Goal: Information Seeking & Learning: Learn about a topic

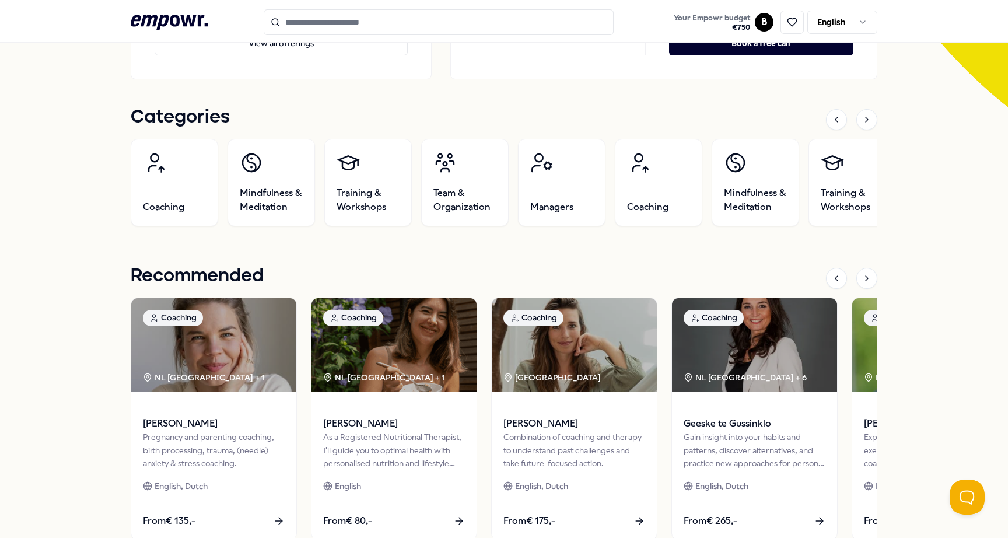
scroll to position [149, 0]
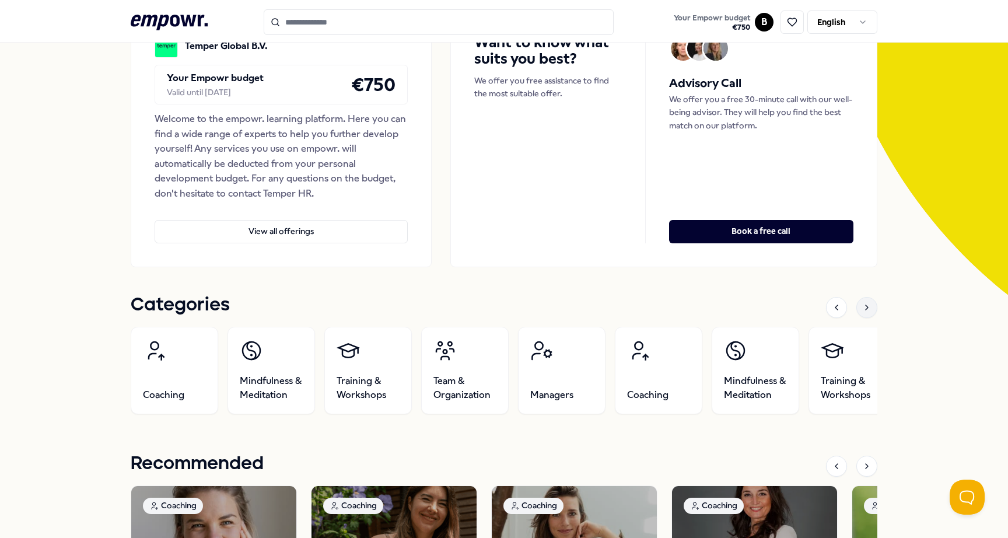
click at [871, 308] on icon at bounding box center [866, 307] width 9 height 9
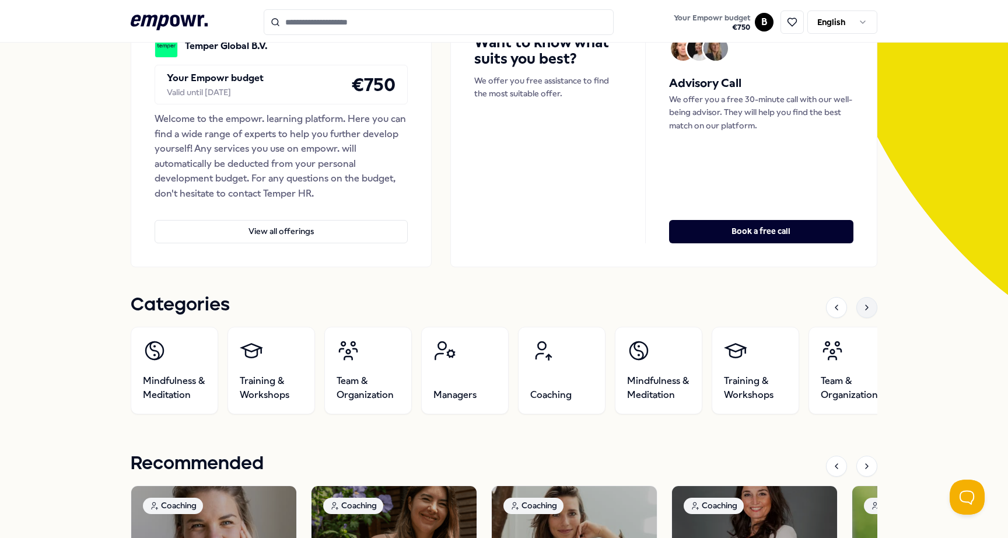
click at [871, 308] on icon at bounding box center [866, 307] width 9 height 9
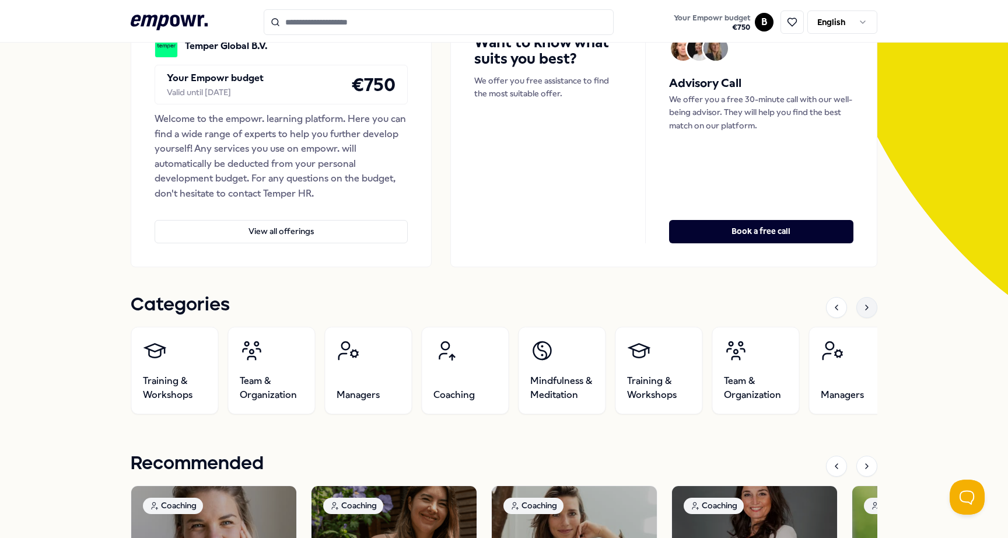
click at [871, 308] on icon at bounding box center [866, 307] width 9 height 9
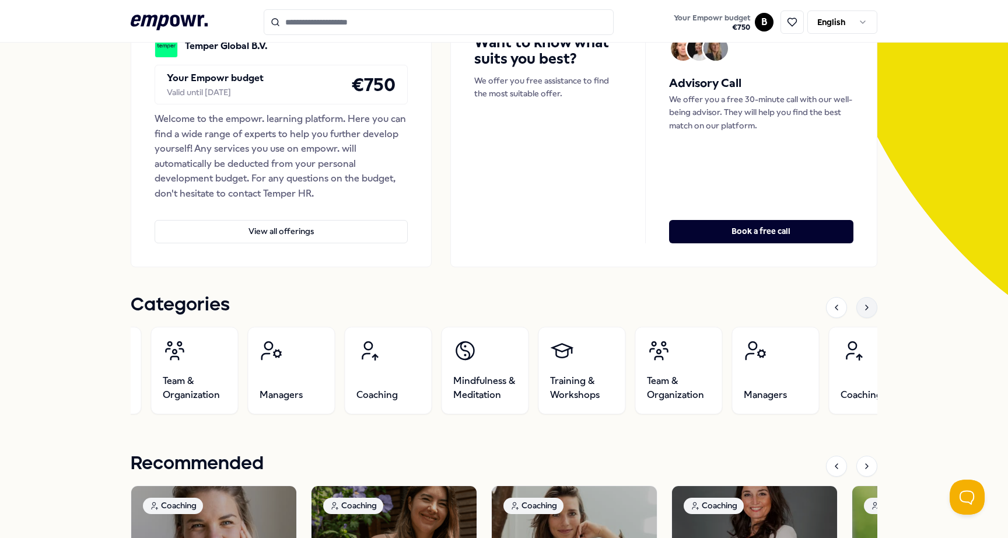
click at [871, 308] on icon at bounding box center [866, 307] width 9 height 9
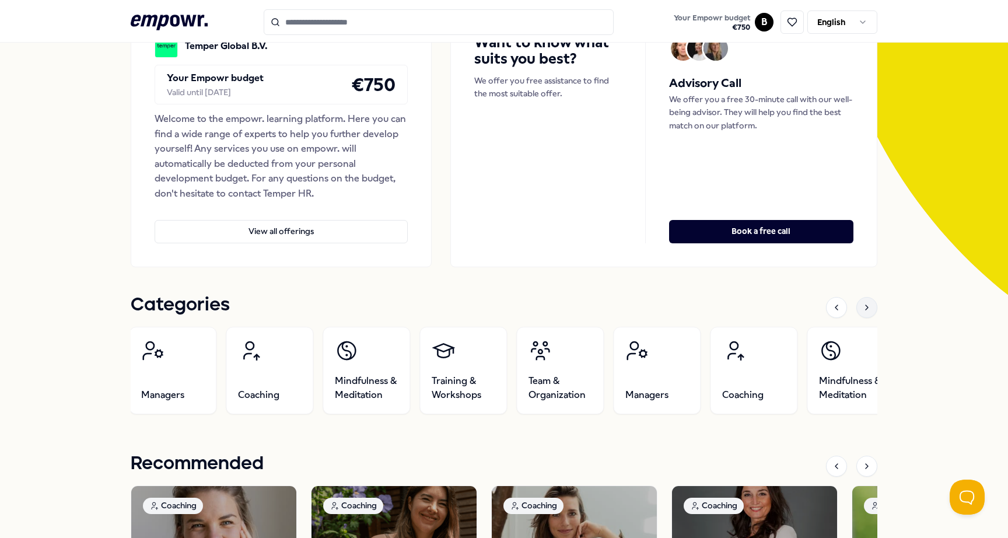
click at [871, 308] on icon at bounding box center [866, 307] width 9 height 9
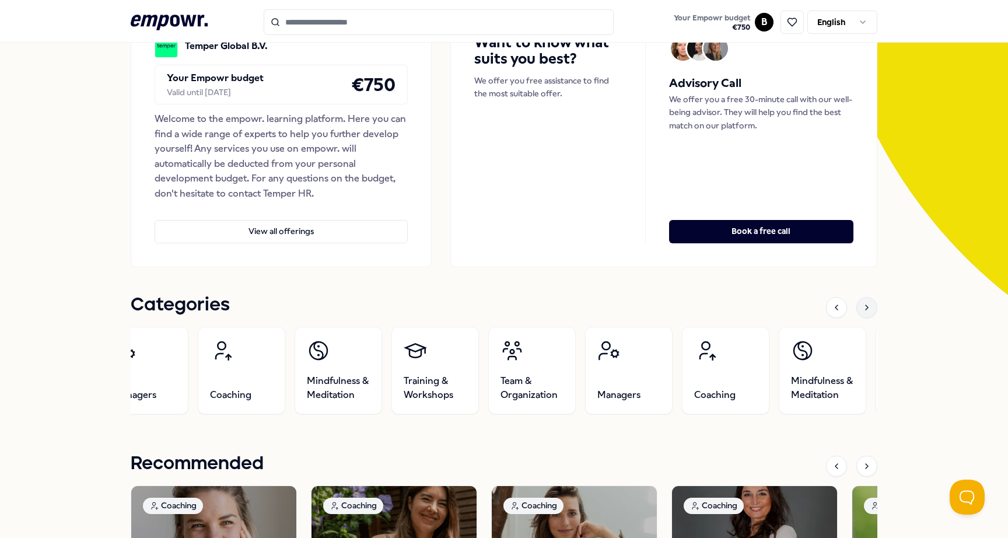
click at [871, 308] on icon at bounding box center [866, 307] width 9 height 9
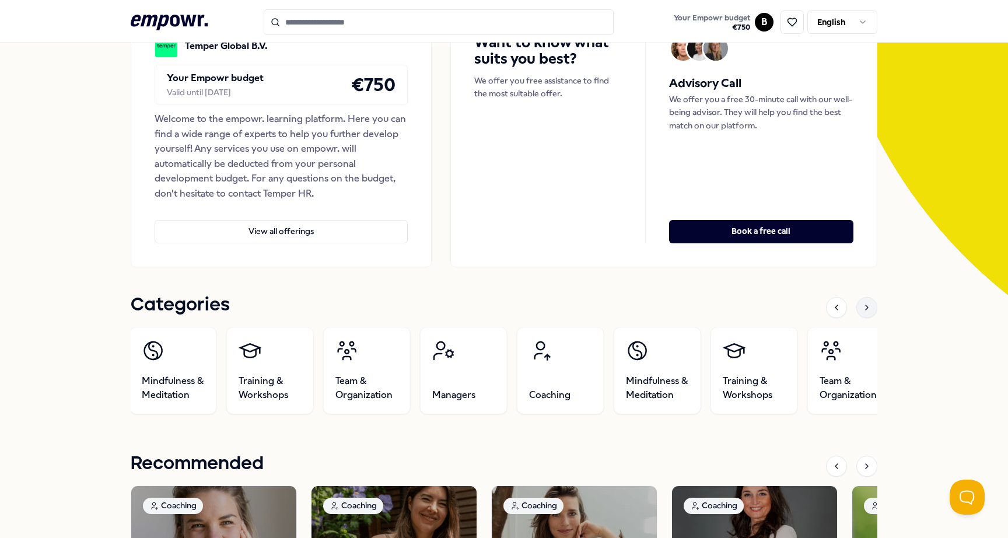
click at [871, 308] on icon at bounding box center [866, 307] width 9 height 9
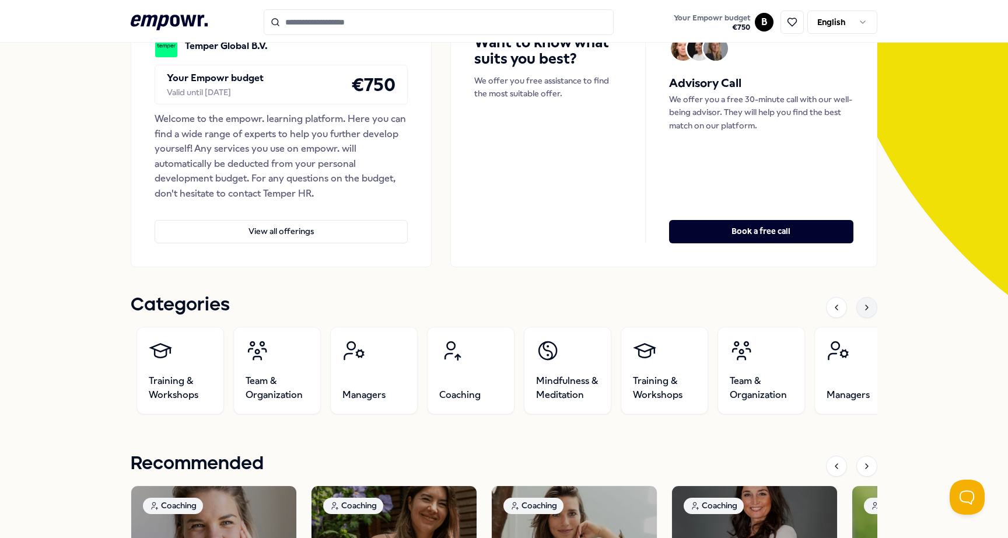
click at [871, 308] on icon at bounding box center [866, 307] width 9 height 9
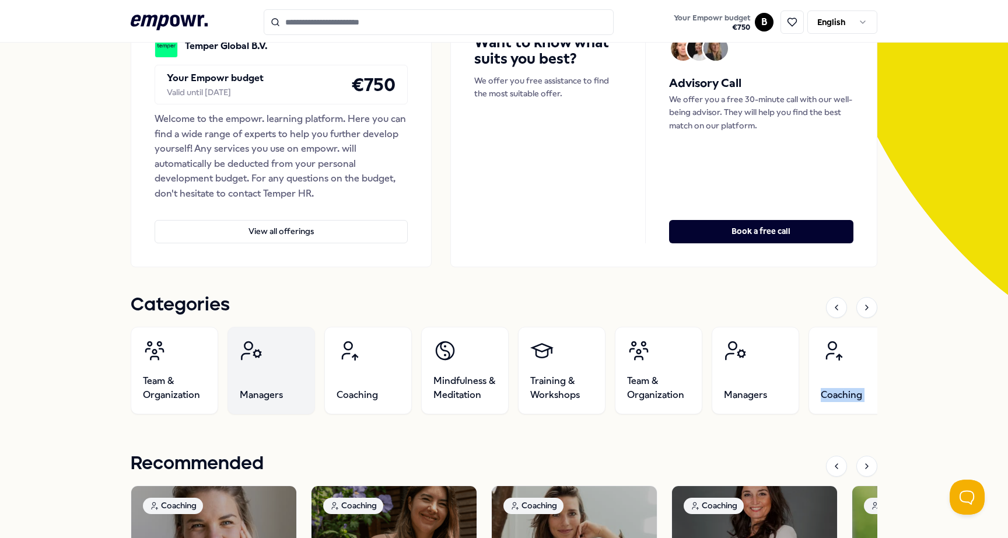
click at [248, 370] on link "Managers" at bounding box center [272, 371] width 88 height 88
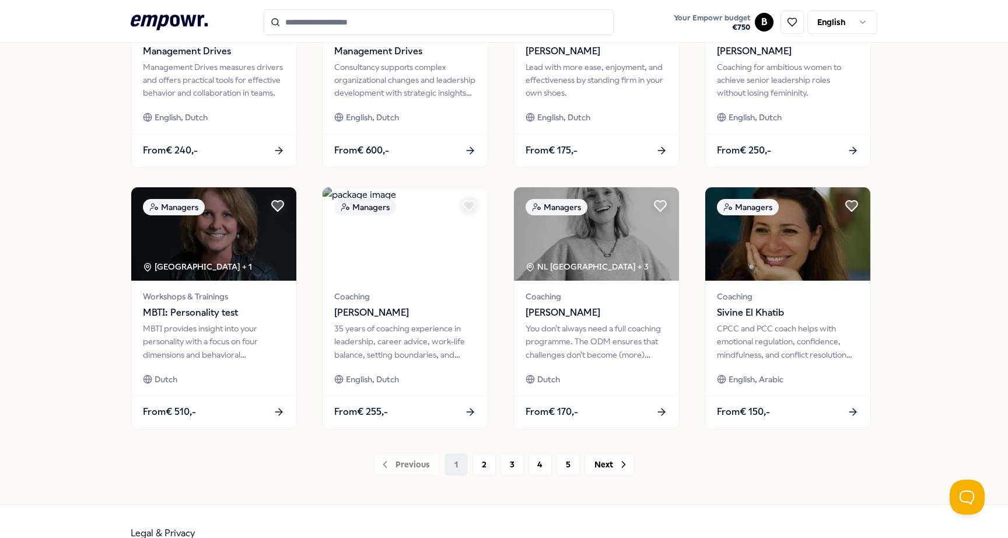
scroll to position [487, 0]
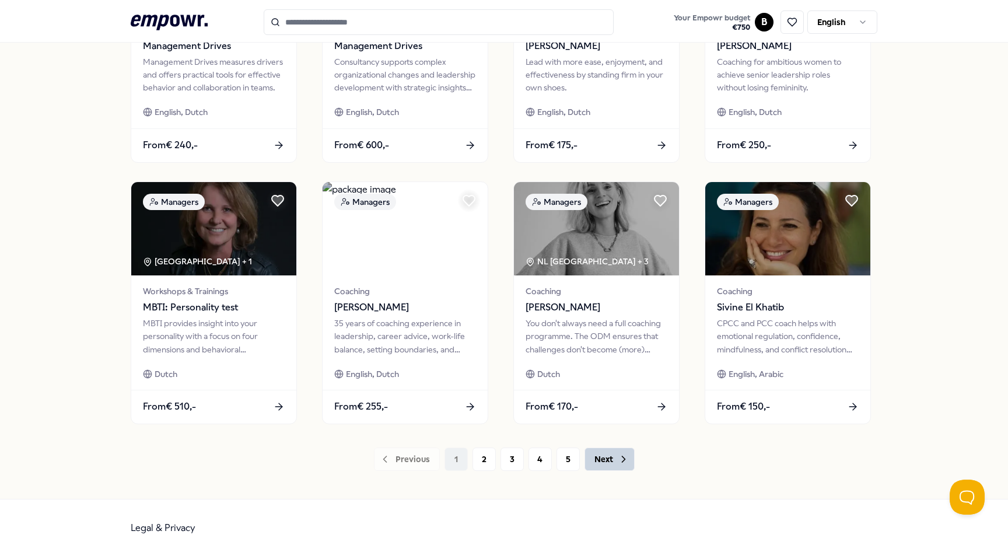
click at [604, 462] on button "Next" at bounding box center [610, 459] width 50 height 23
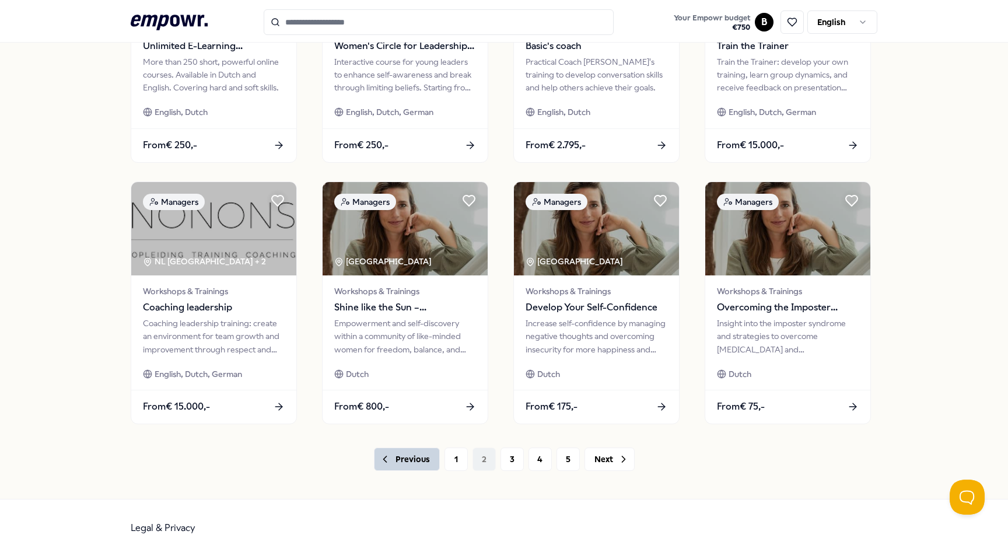
click at [400, 460] on button "Previous" at bounding box center [407, 459] width 66 height 23
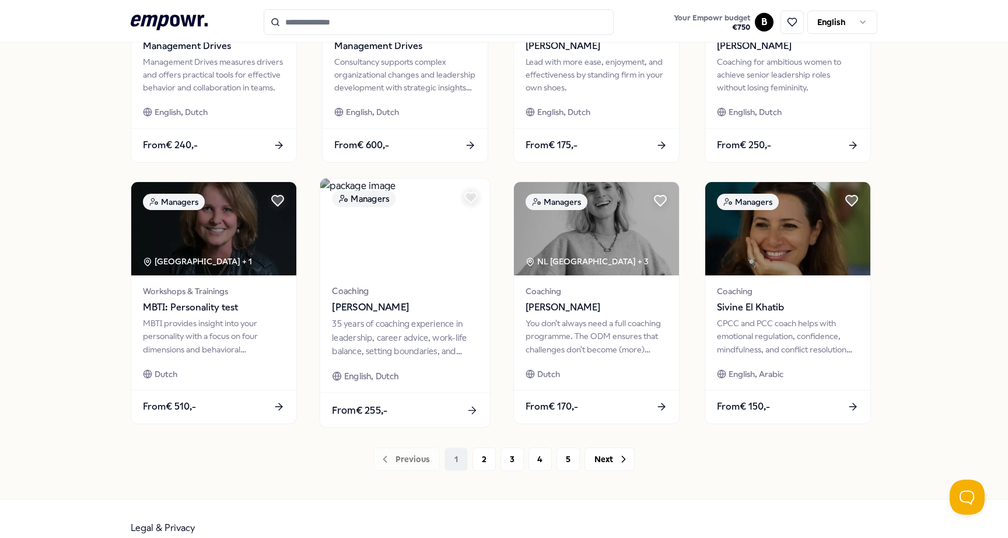
click at [376, 312] on span "[PERSON_NAME]" at bounding box center [405, 307] width 146 height 15
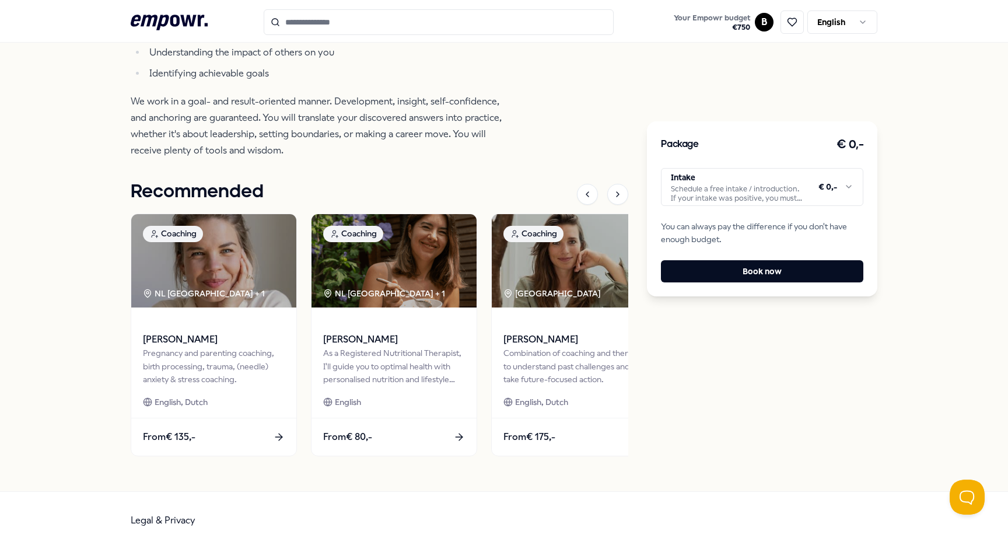
scroll to position [838, 0]
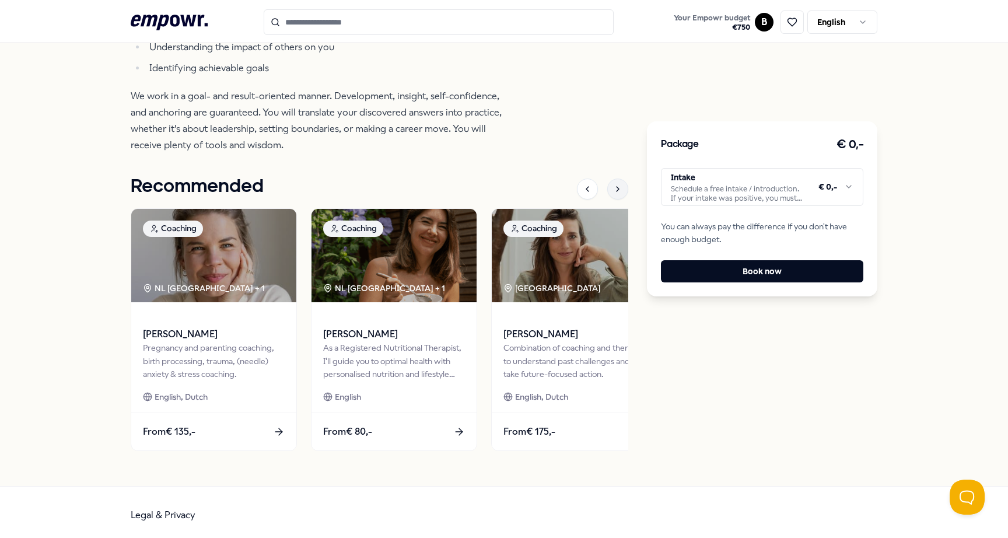
click at [621, 186] on icon at bounding box center [617, 188] width 9 height 9
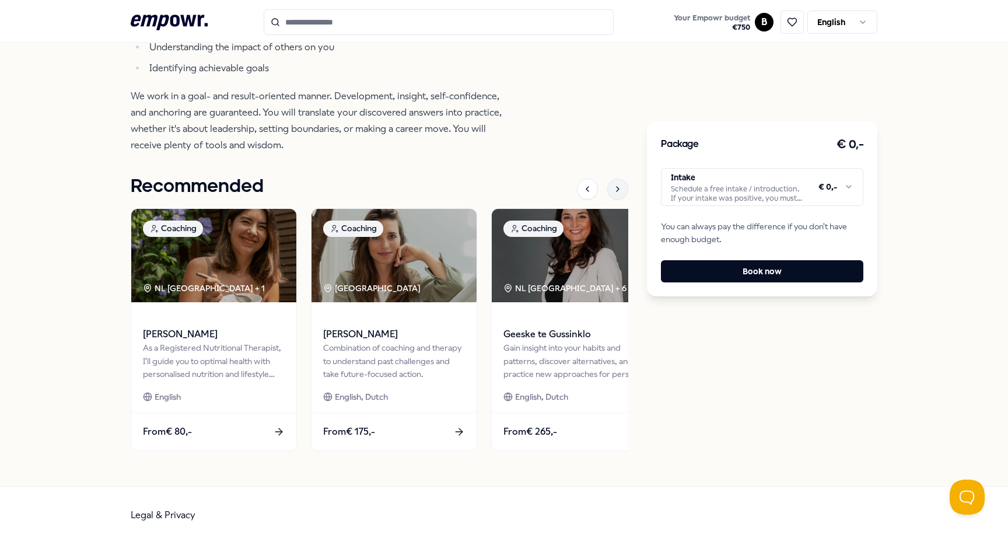
click at [621, 186] on icon at bounding box center [617, 188] width 9 height 9
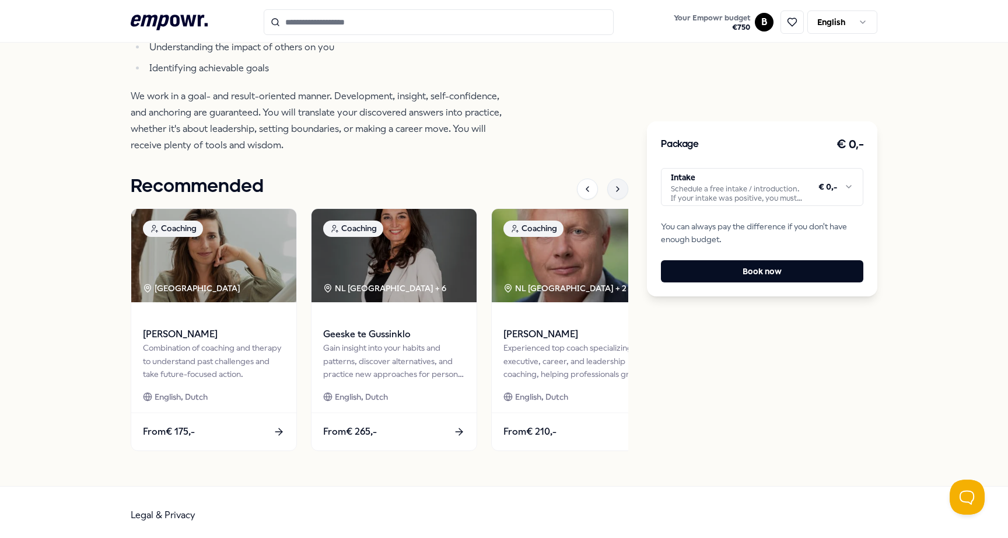
click at [621, 186] on icon at bounding box center [617, 188] width 9 height 9
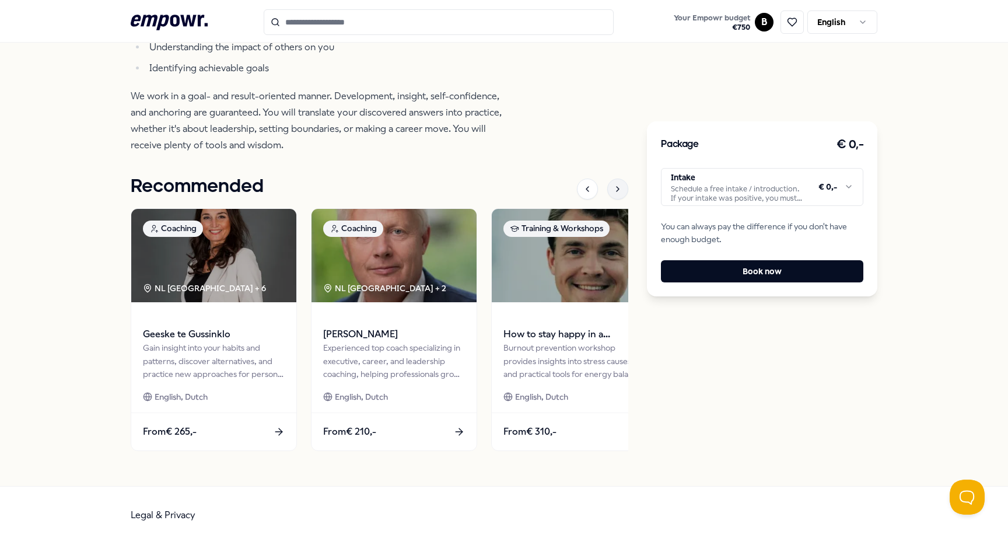
click at [621, 186] on icon at bounding box center [617, 188] width 9 height 9
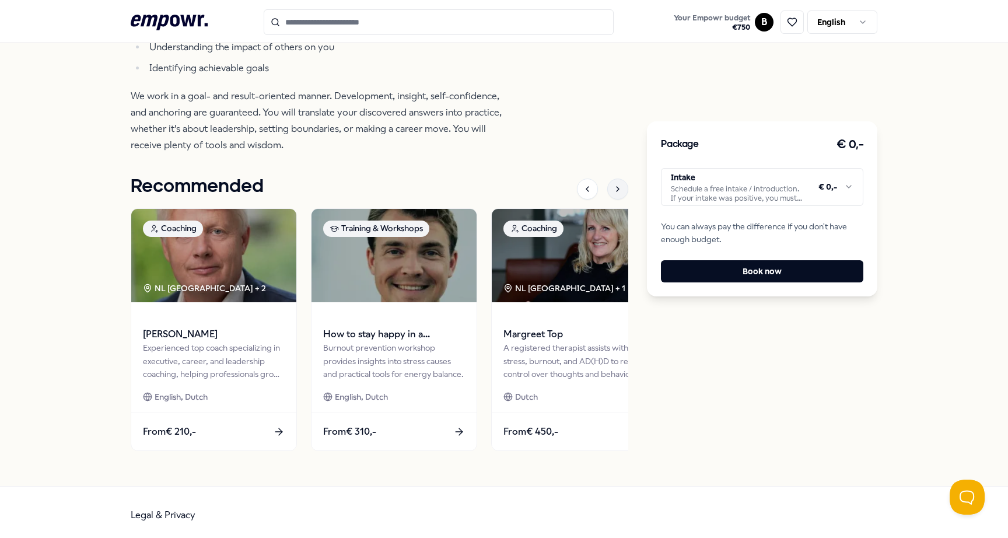
click at [621, 186] on icon at bounding box center [617, 188] width 9 height 9
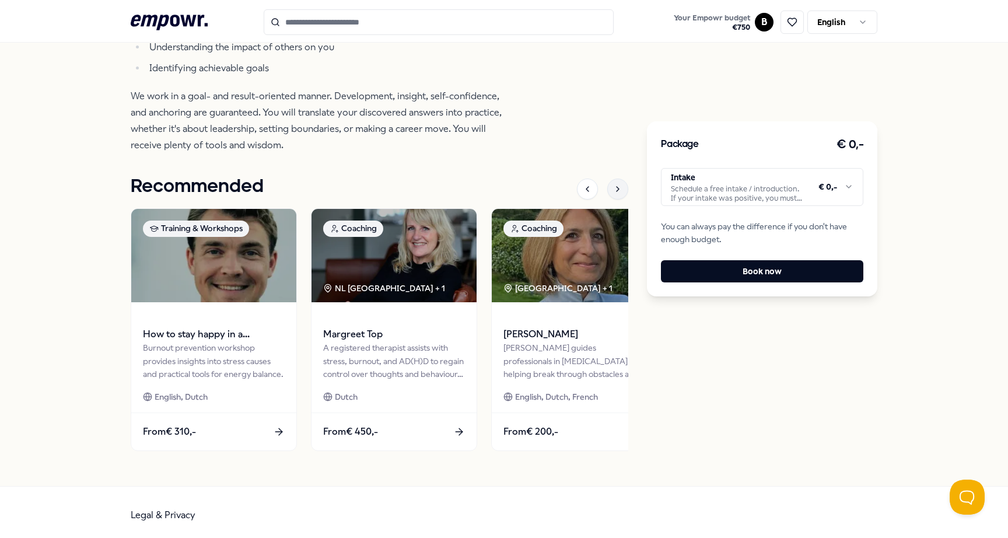
click at [621, 186] on icon at bounding box center [617, 188] width 9 height 9
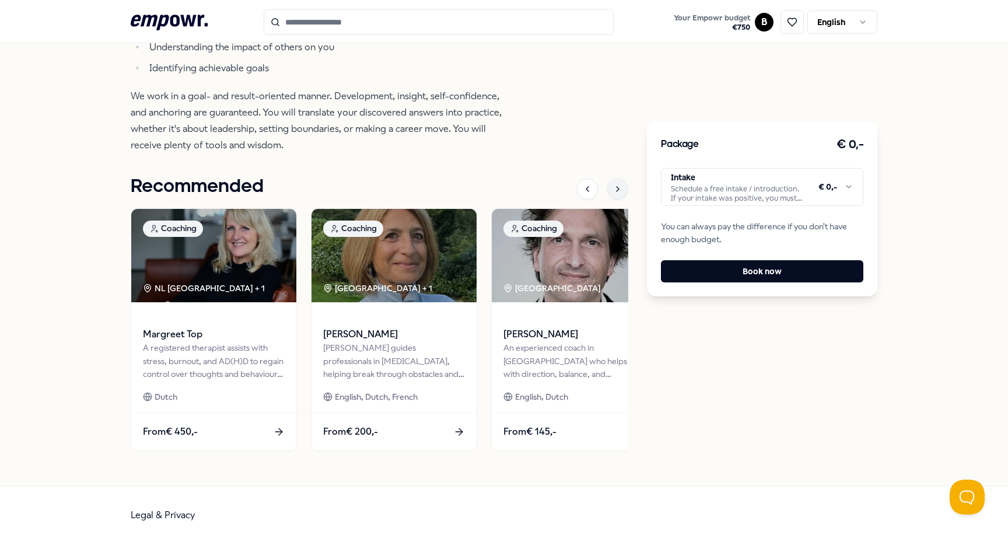
click at [621, 186] on icon at bounding box center [617, 188] width 9 height 9
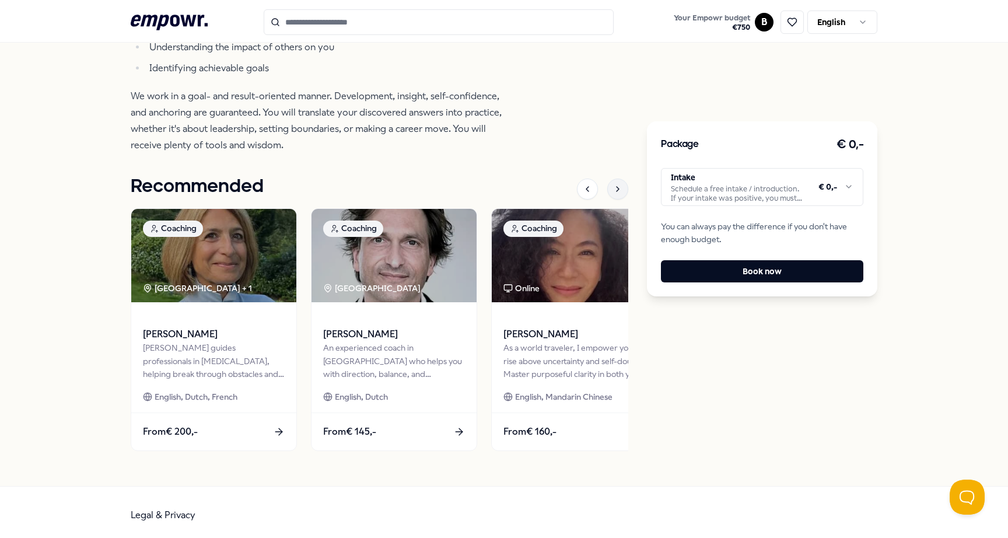
click at [621, 186] on icon at bounding box center [617, 188] width 9 height 9
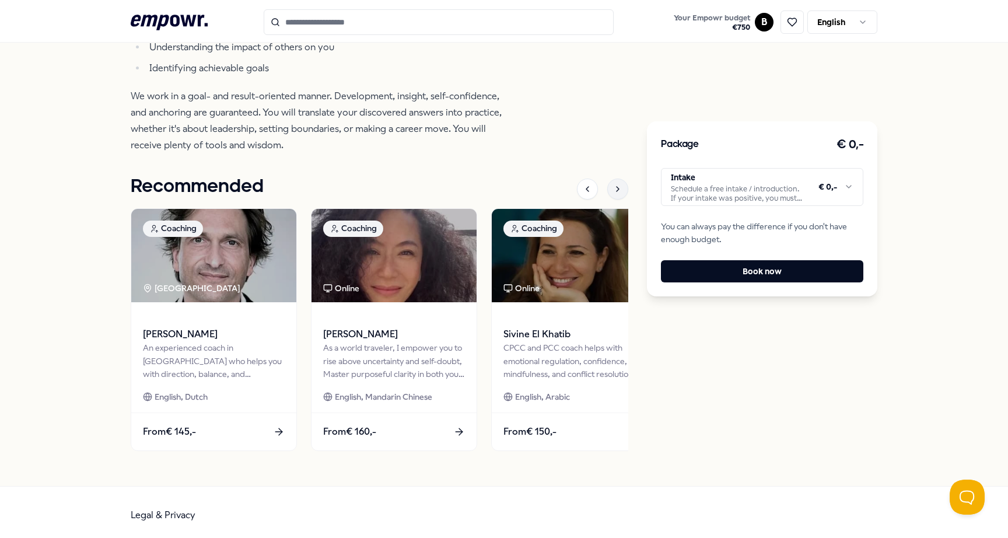
click at [622, 186] on icon at bounding box center [617, 188] width 9 height 9
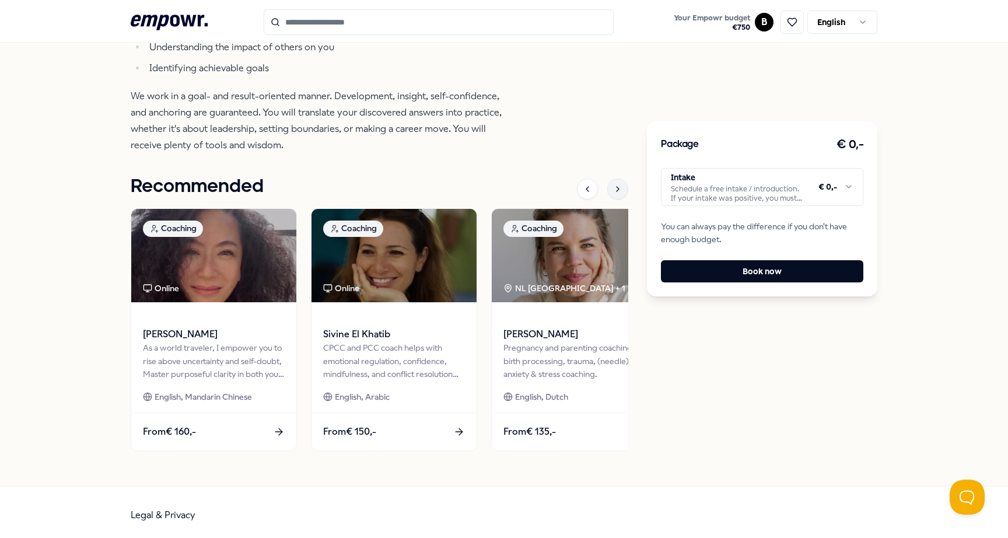
click at [622, 186] on icon at bounding box center [617, 188] width 9 height 9
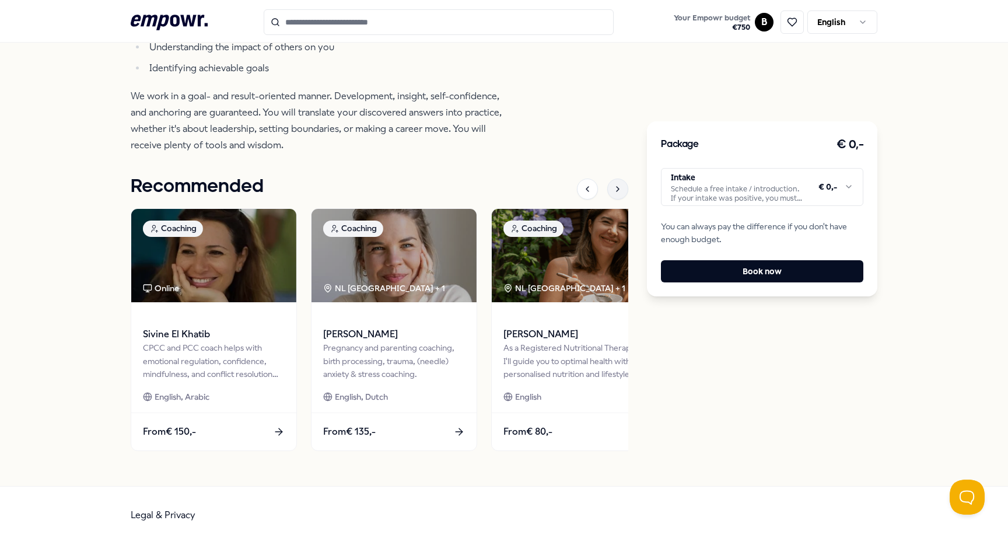
click at [622, 186] on icon at bounding box center [617, 188] width 9 height 9
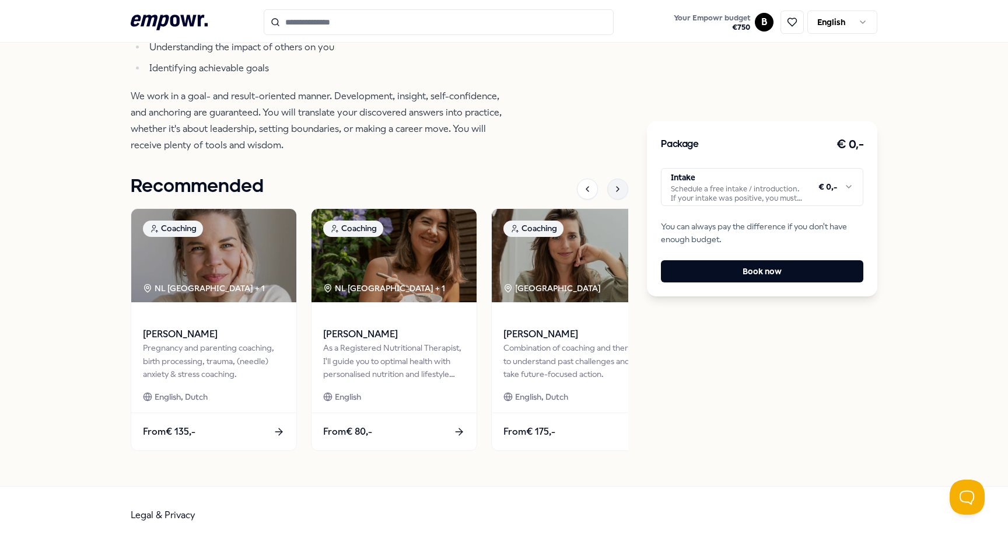
click at [622, 186] on icon at bounding box center [617, 188] width 9 height 9
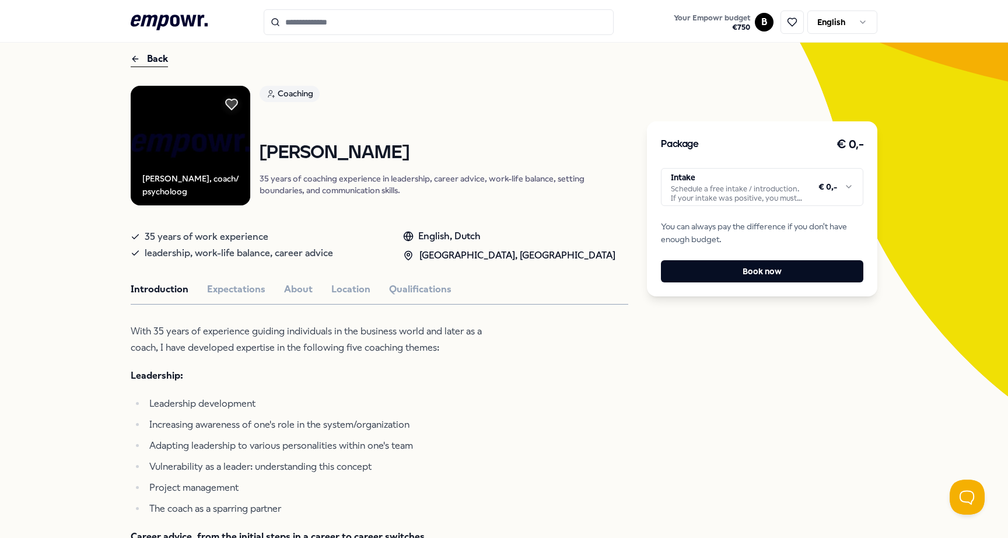
scroll to position [0, 0]
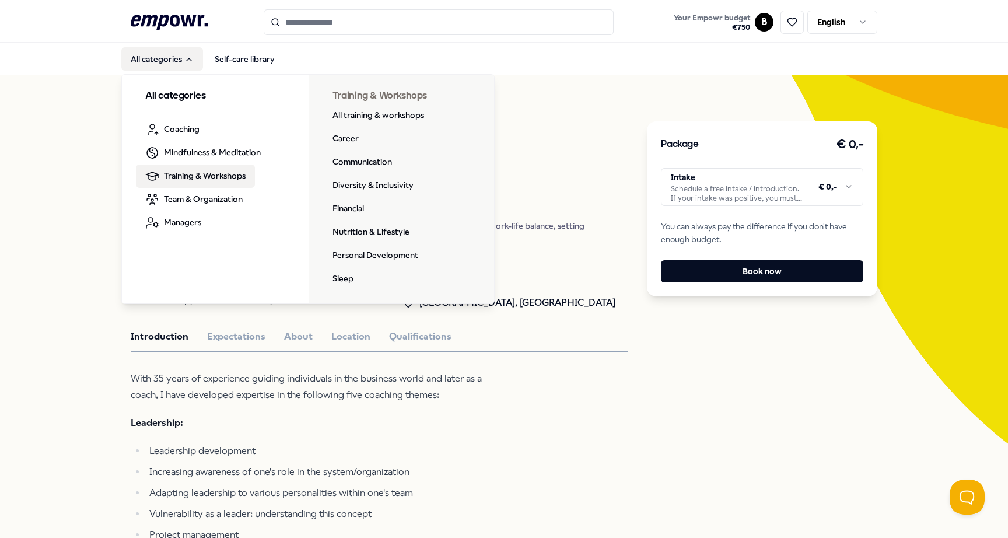
click at [200, 179] on span "Training & Workshops" at bounding box center [205, 175] width 82 height 13
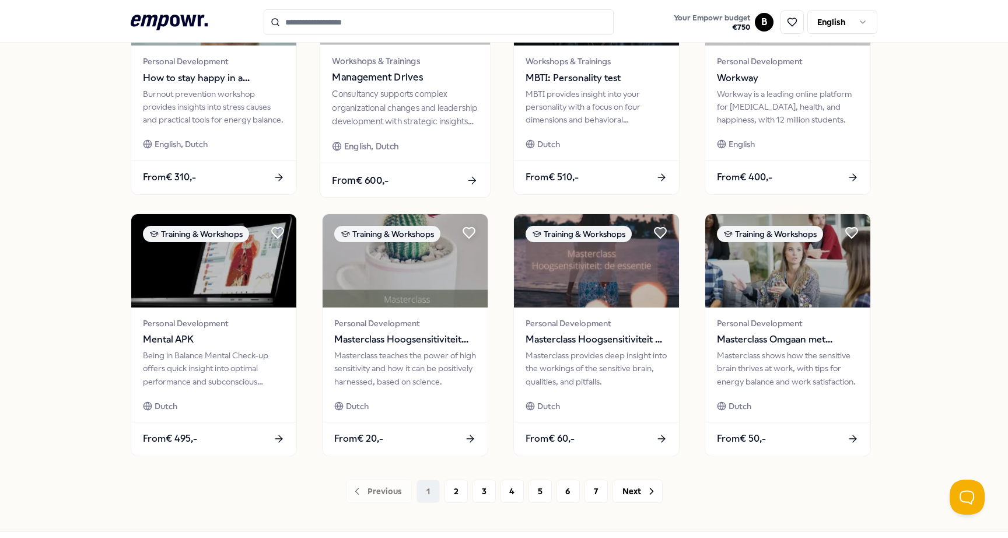
scroll to position [467, 0]
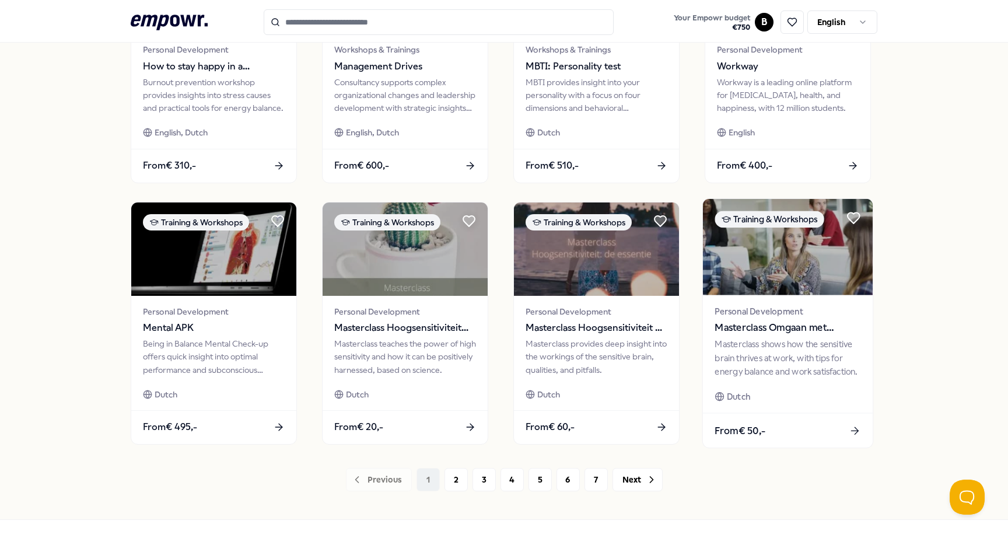
click at [811, 323] on span "Masterclass Omgaan met hoogsensitiviteit op werk" at bounding box center [788, 327] width 146 height 15
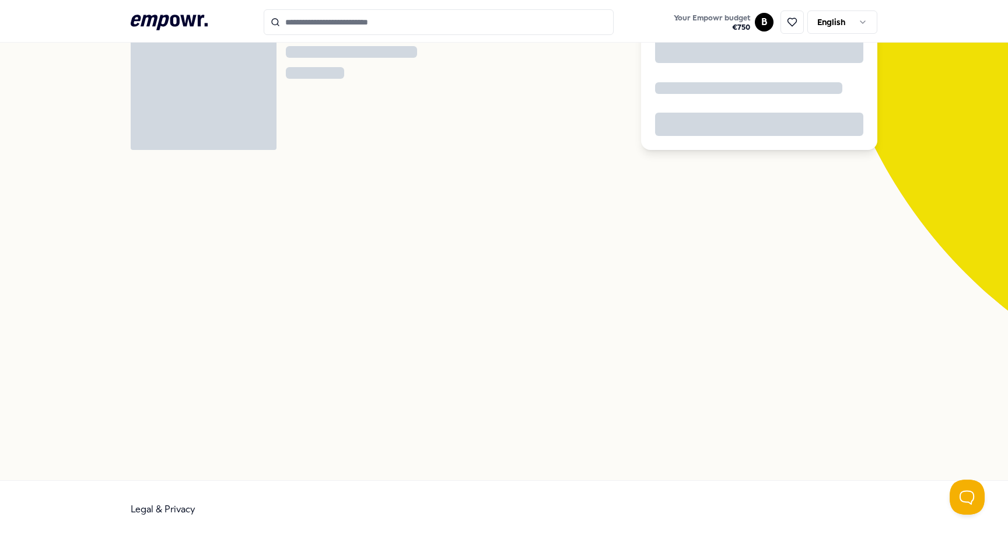
scroll to position [75, 0]
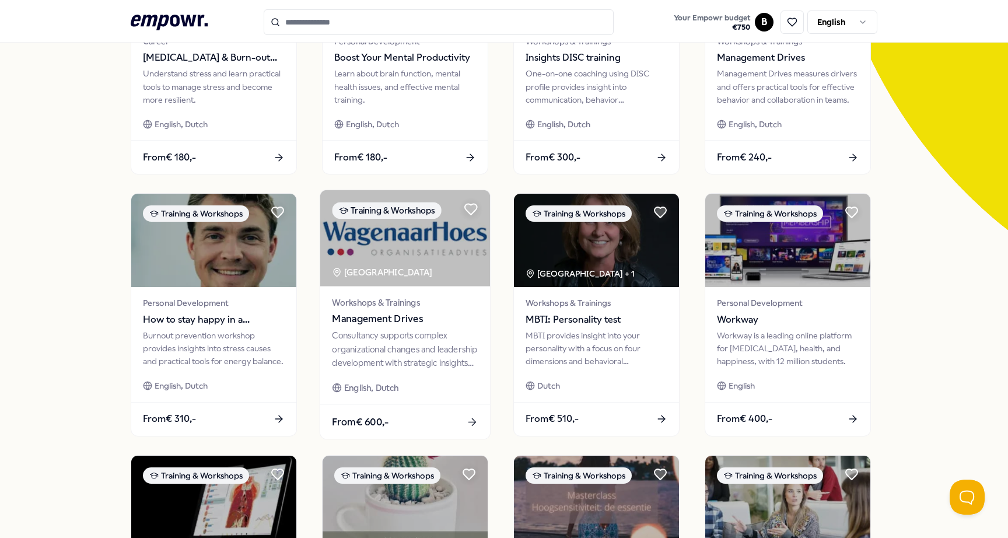
scroll to position [505, 0]
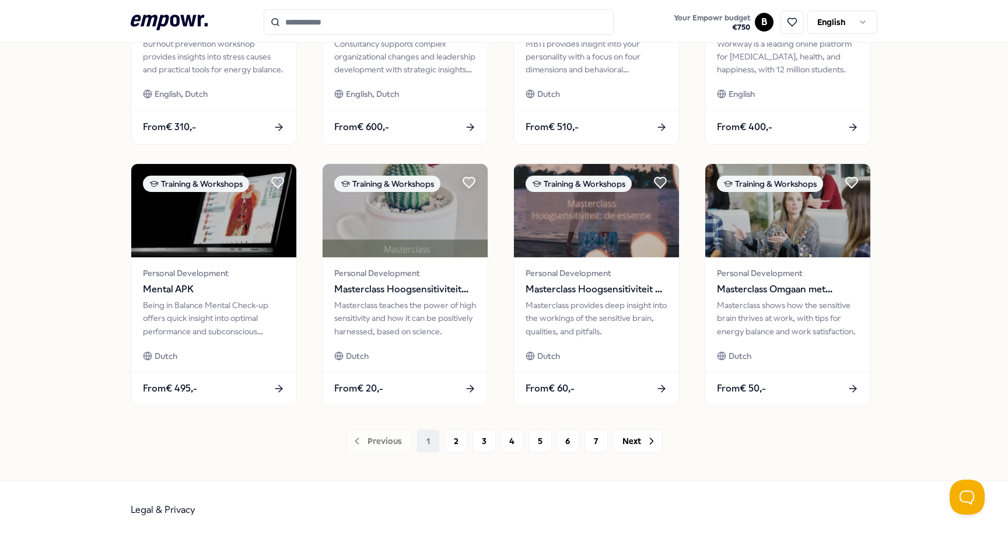
click at [468, 448] on div "Previous 1 2 3 4 5 6 7 Next" at bounding box center [504, 440] width 747 height 23
click at [455, 439] on button "2" at bounding box center [456, 440] width 23 height 23
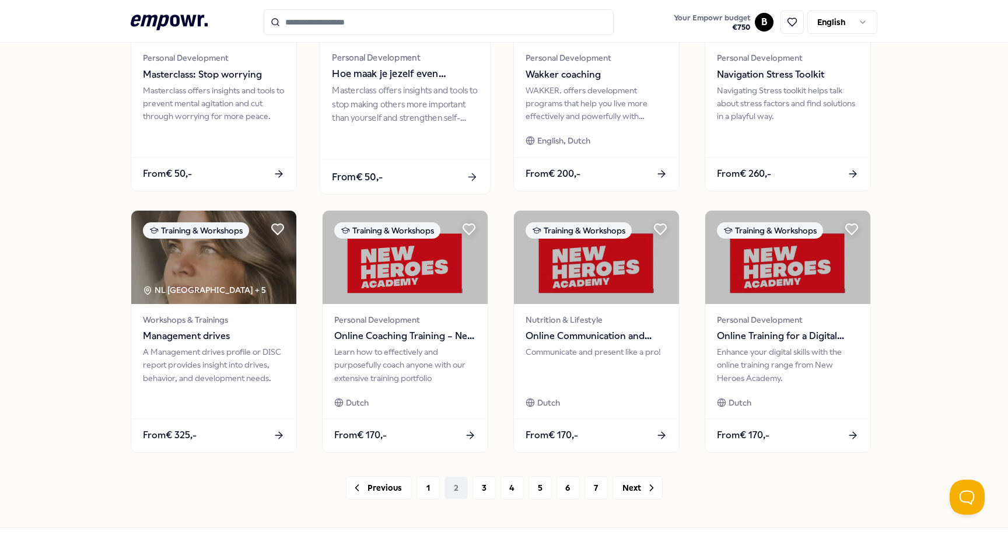
scroll to position [461, 0]
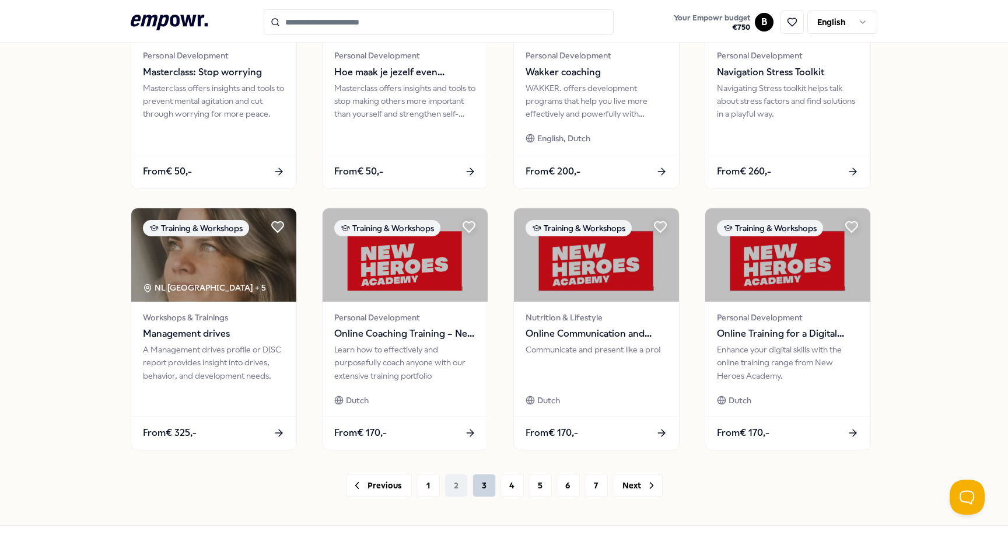
click at [482, 488] on button "3" at bounding box center [484, 485] width 23 height 23
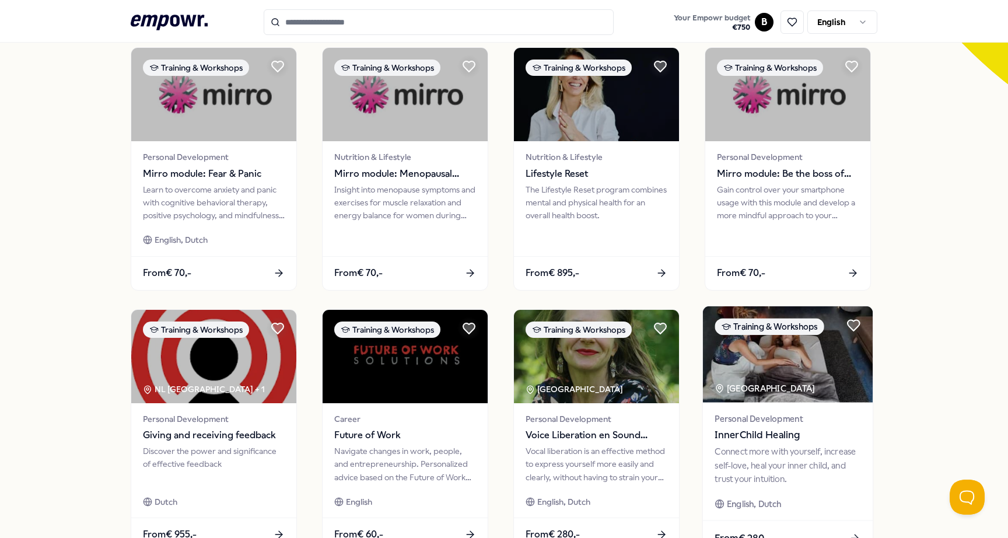
scroll to position [351, 0]
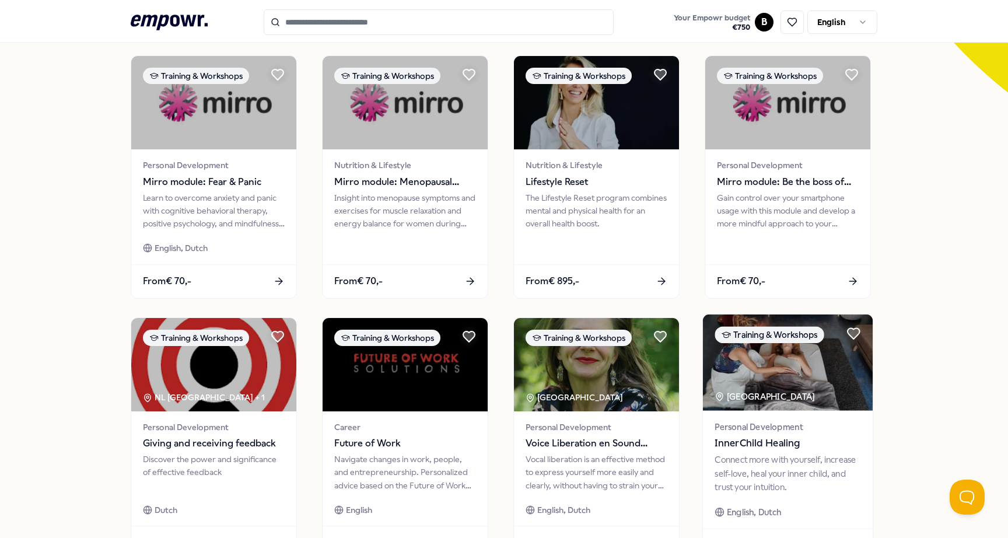
click at [774, 374] on img at bounding box center [788, 363] width 170 height 96
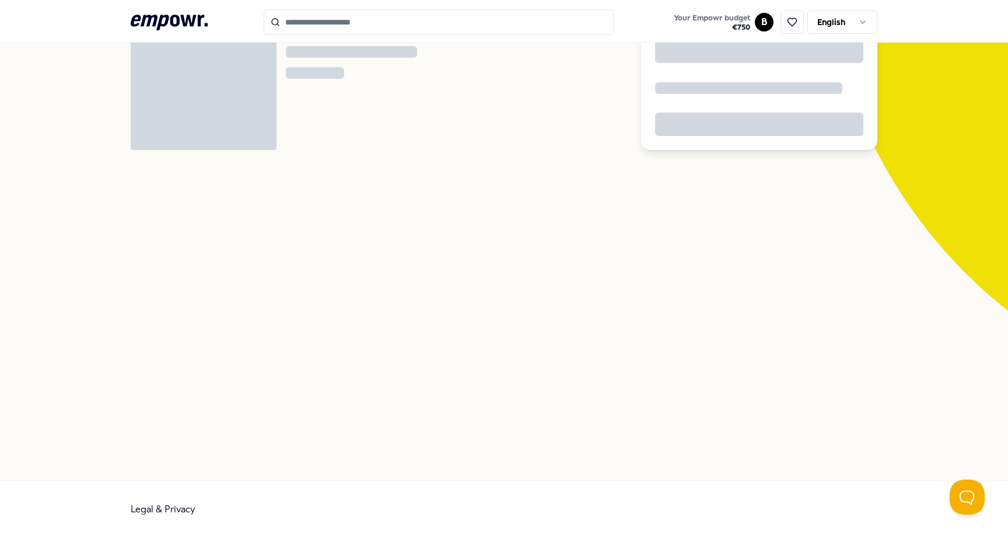
scroll to position [75, 0]
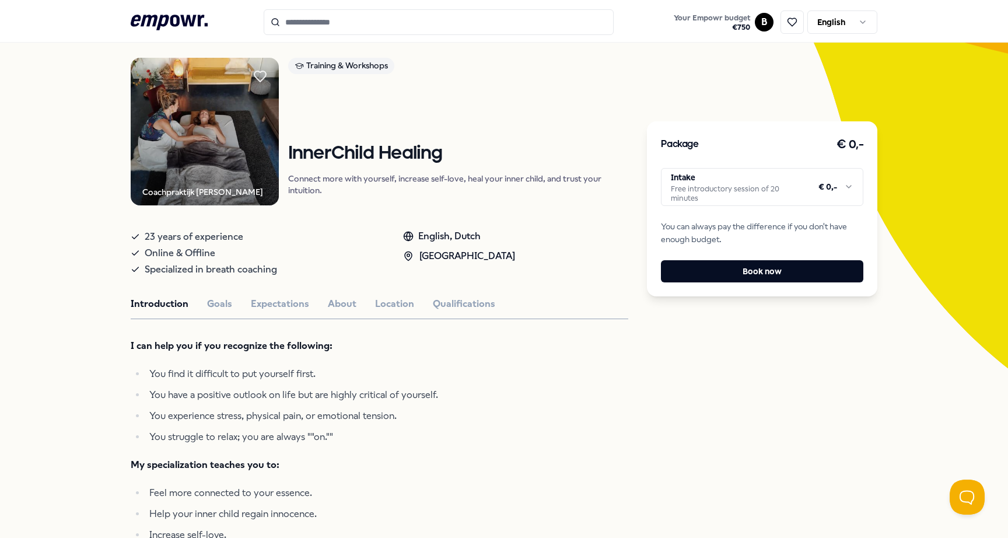
click at [813, 177] on html ".empowr-logo_svg__cls-1{fill:#03032f} Your Empowr budget € 750 B English All ca…" at bounding box center [504, 269] width 1008 height 538
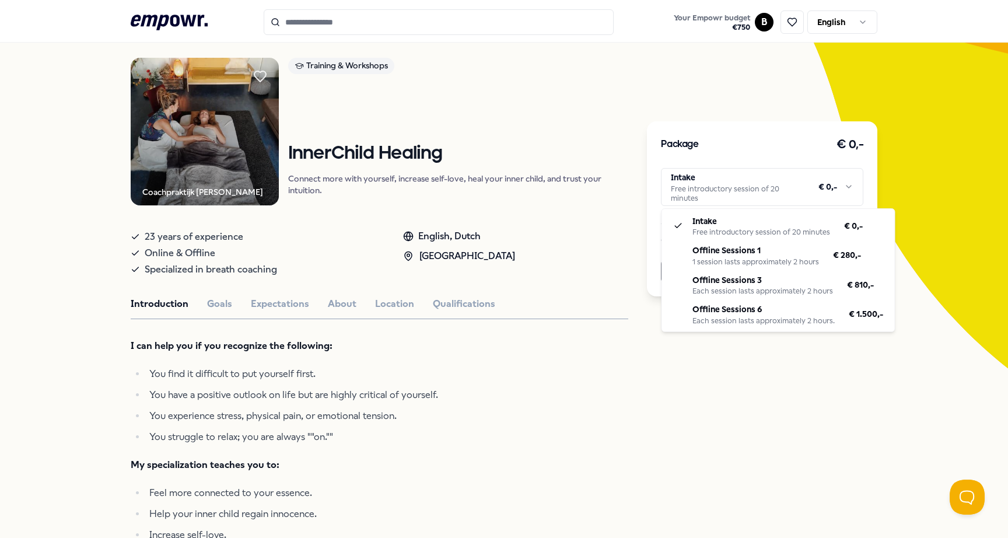
click at [540, 111] on html ".empowr-logo_svg__cls-1{fill:#03032f} Your Empowr budget € 750 B English All ca…" at bounding box center [504, 269] width 1008 height 538
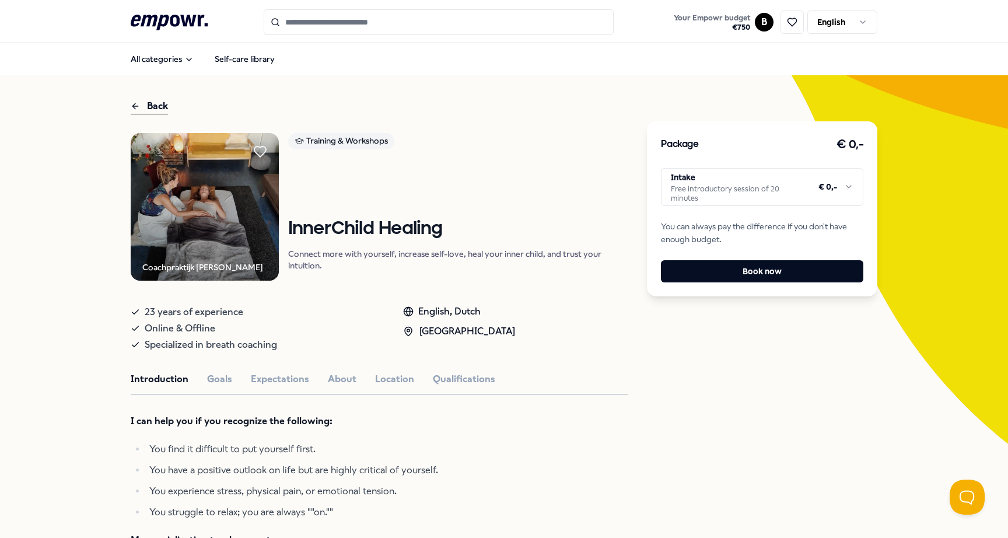
scroll to position [33, 0]
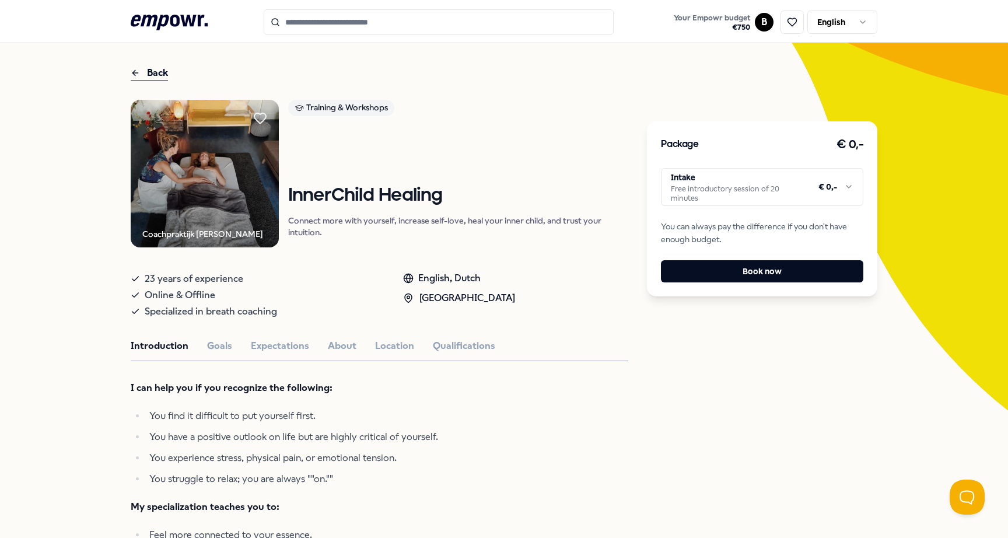
click at [782, 189] on html ".empowr-logo_svg__cls-1{fill:#03032f} Your Empowr budget € 750 B English All ca…" at bounding box center [504, 269] width 1008 height 538
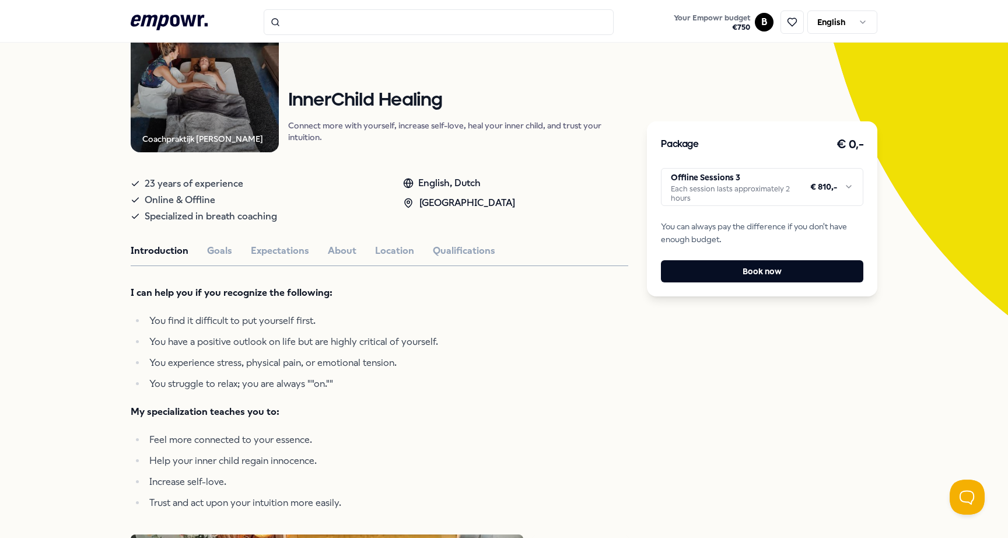
scroll to position [140, 0]
